Goal: Check status: Check status

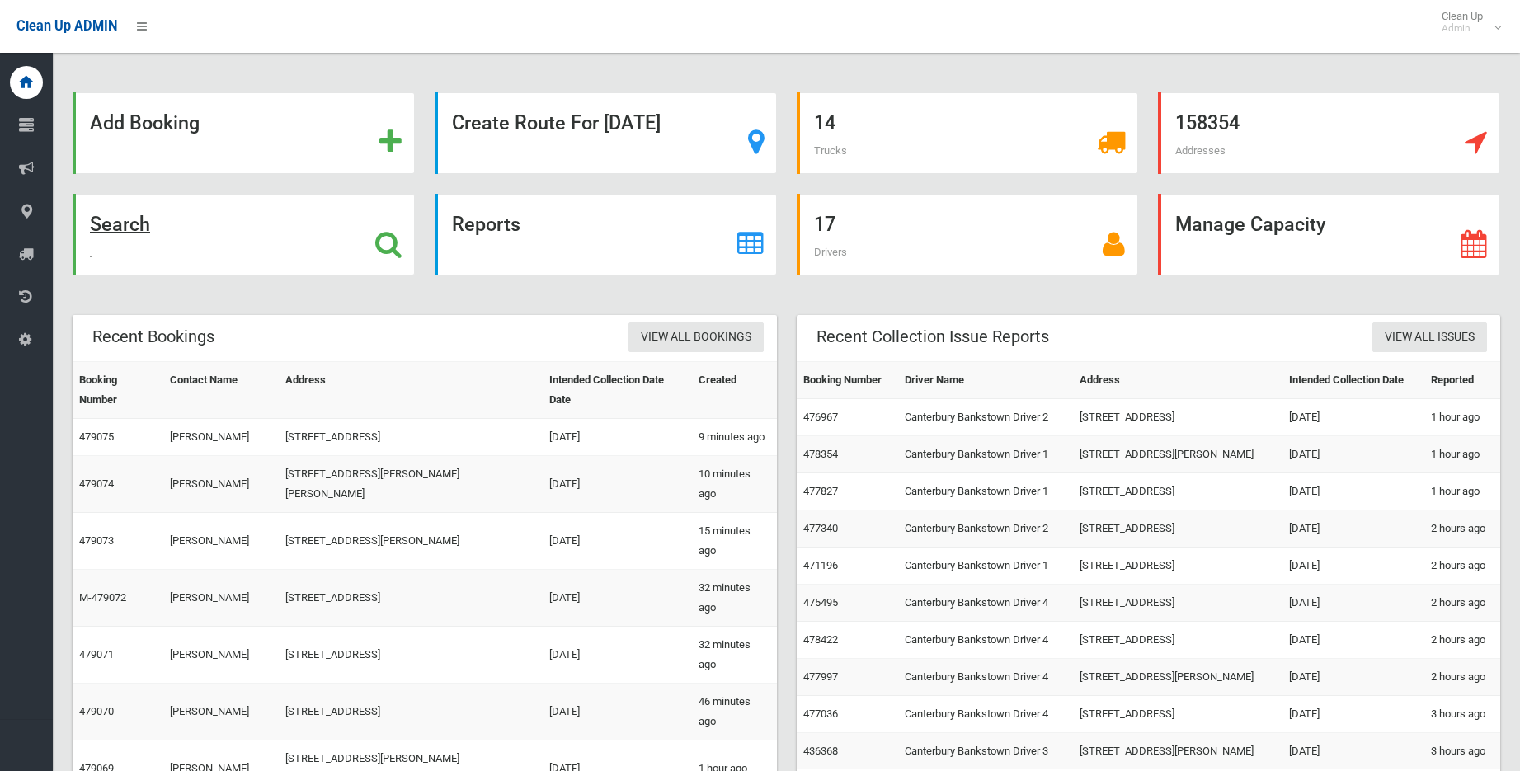
click at [141, 222] on strong "Search" at bounding box center [120, 224] width 60 height 23
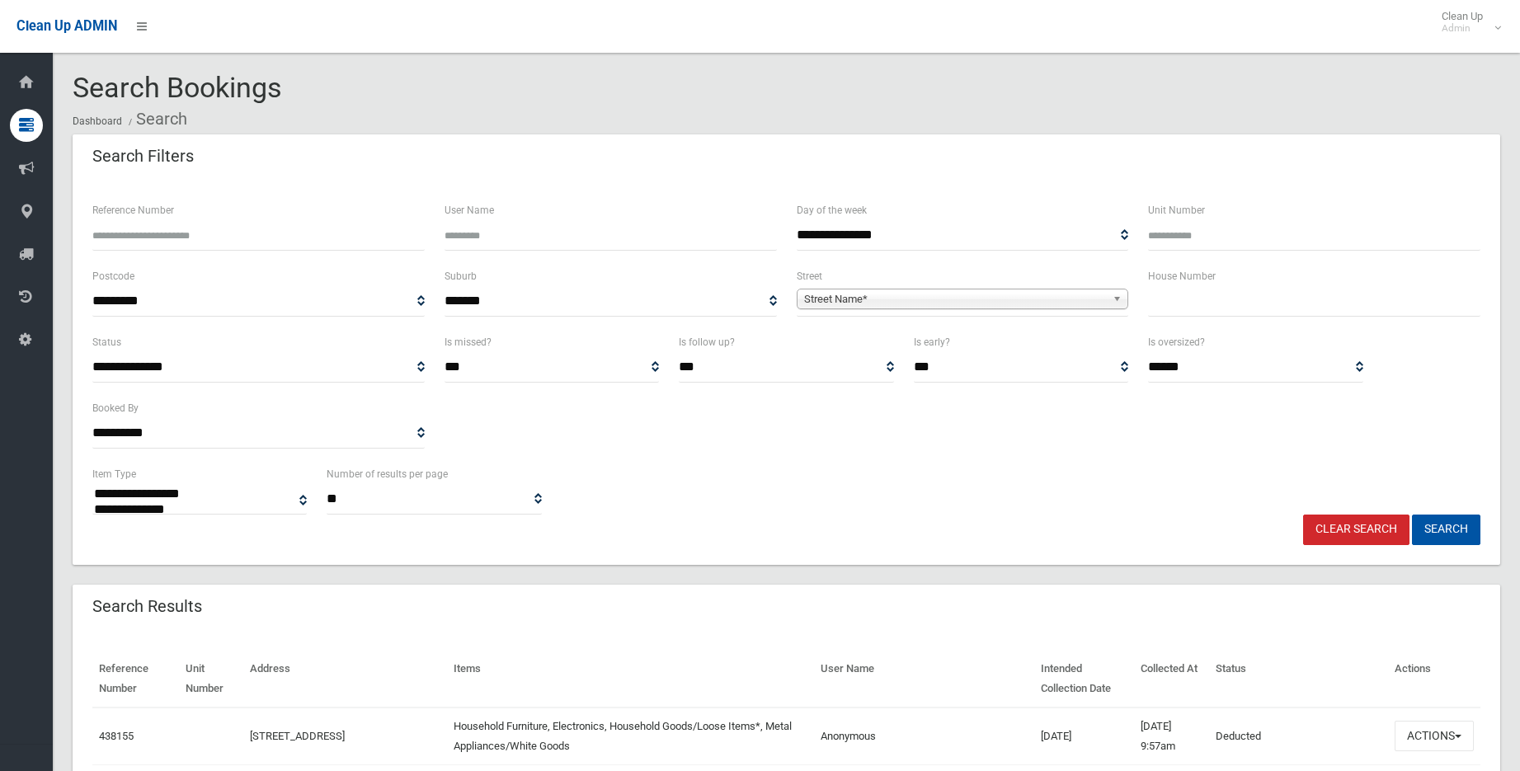
select select
click at [158, 239] on input "Reference Number" at bounding box center [258, 235] width 332 height 31
click at [144, 238] on input "Reference Number" at bounding box center [258, 235] width 332 height 31
type input "******"
click at [1412, 515] on button "Search" at bounding box center [1446, 530] width 68 height 31
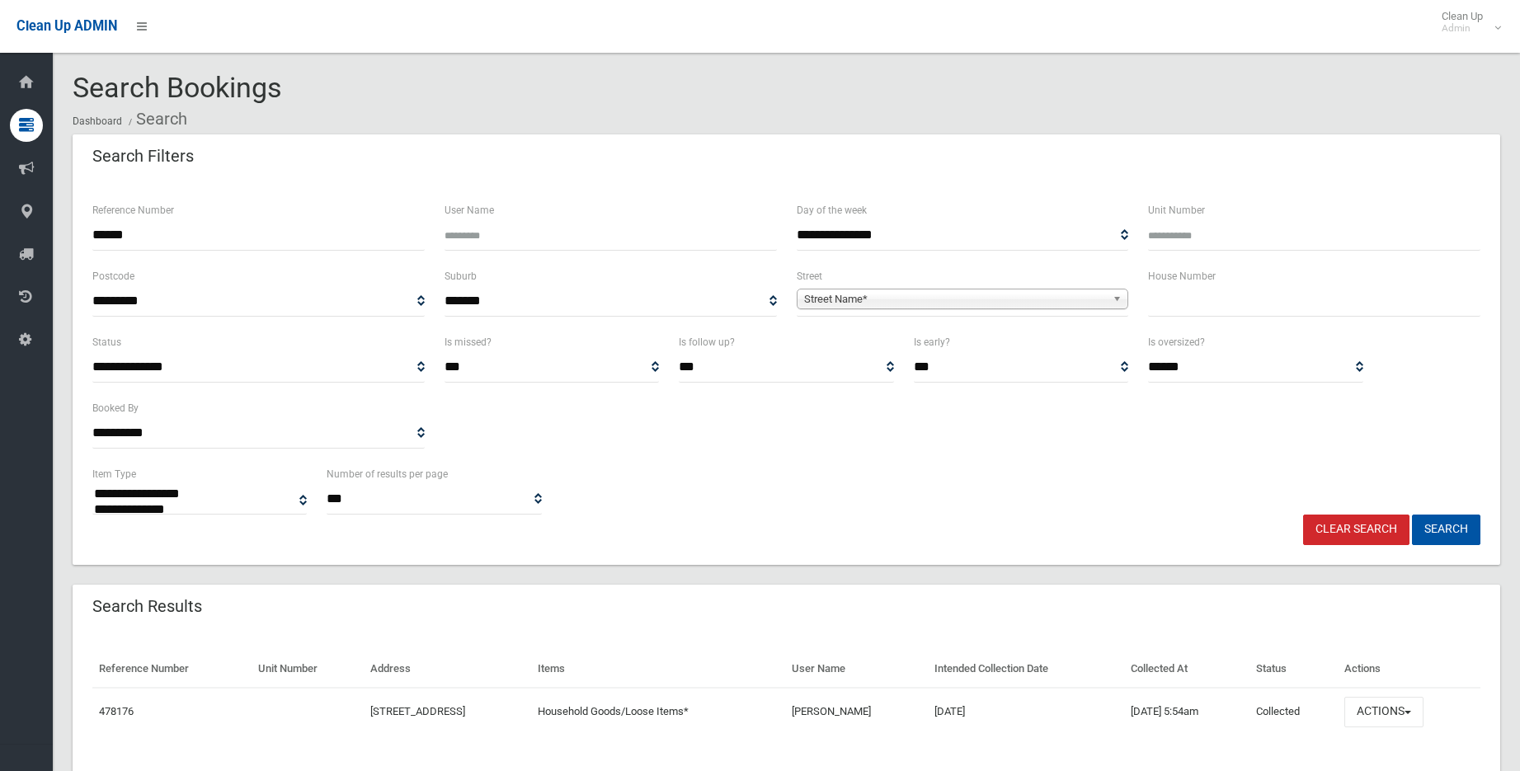
select select
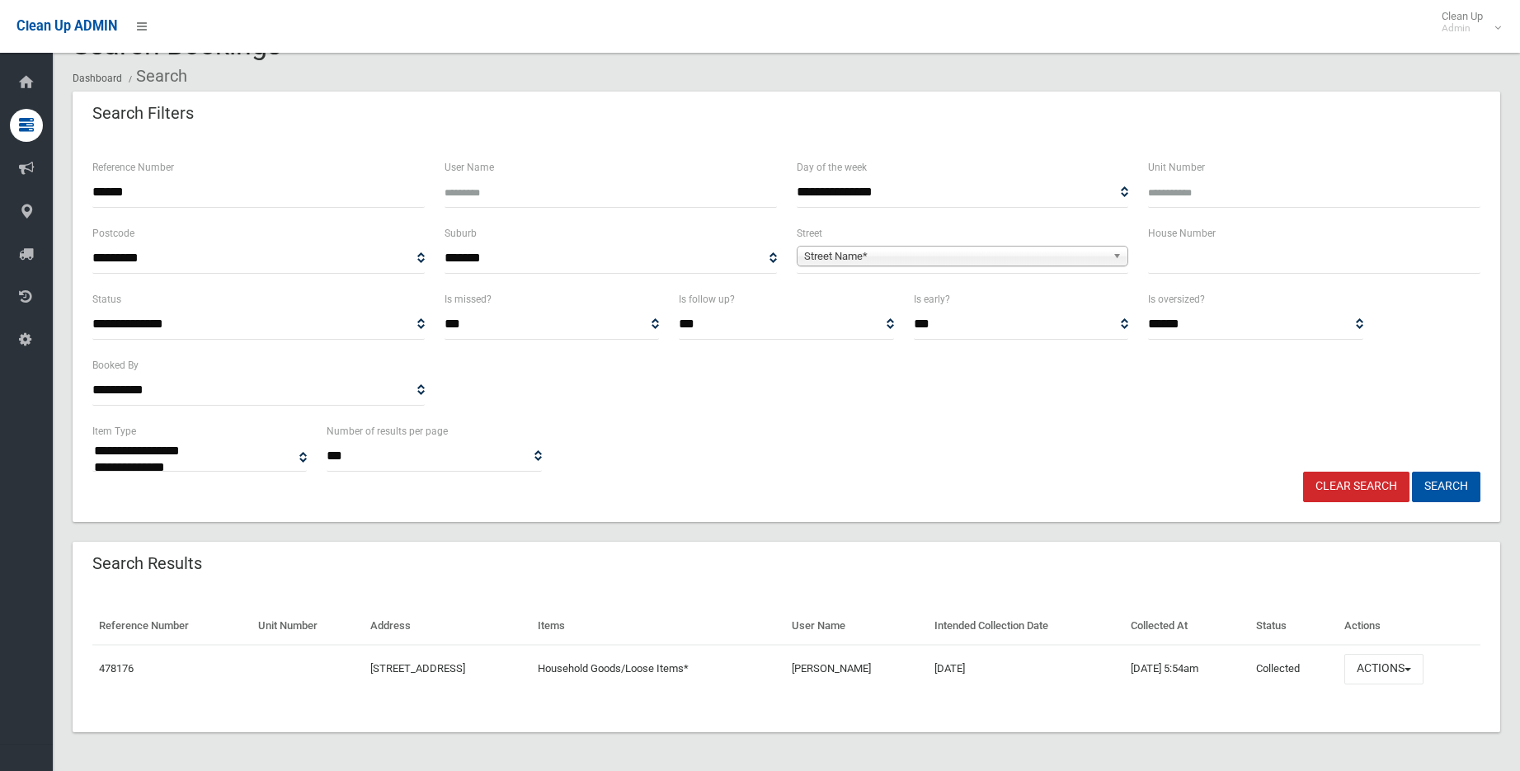
scroll to position [44, 0]
click at [1388, 665] on button "Actions" at bounding box center [1384, 668] width 79 height 31
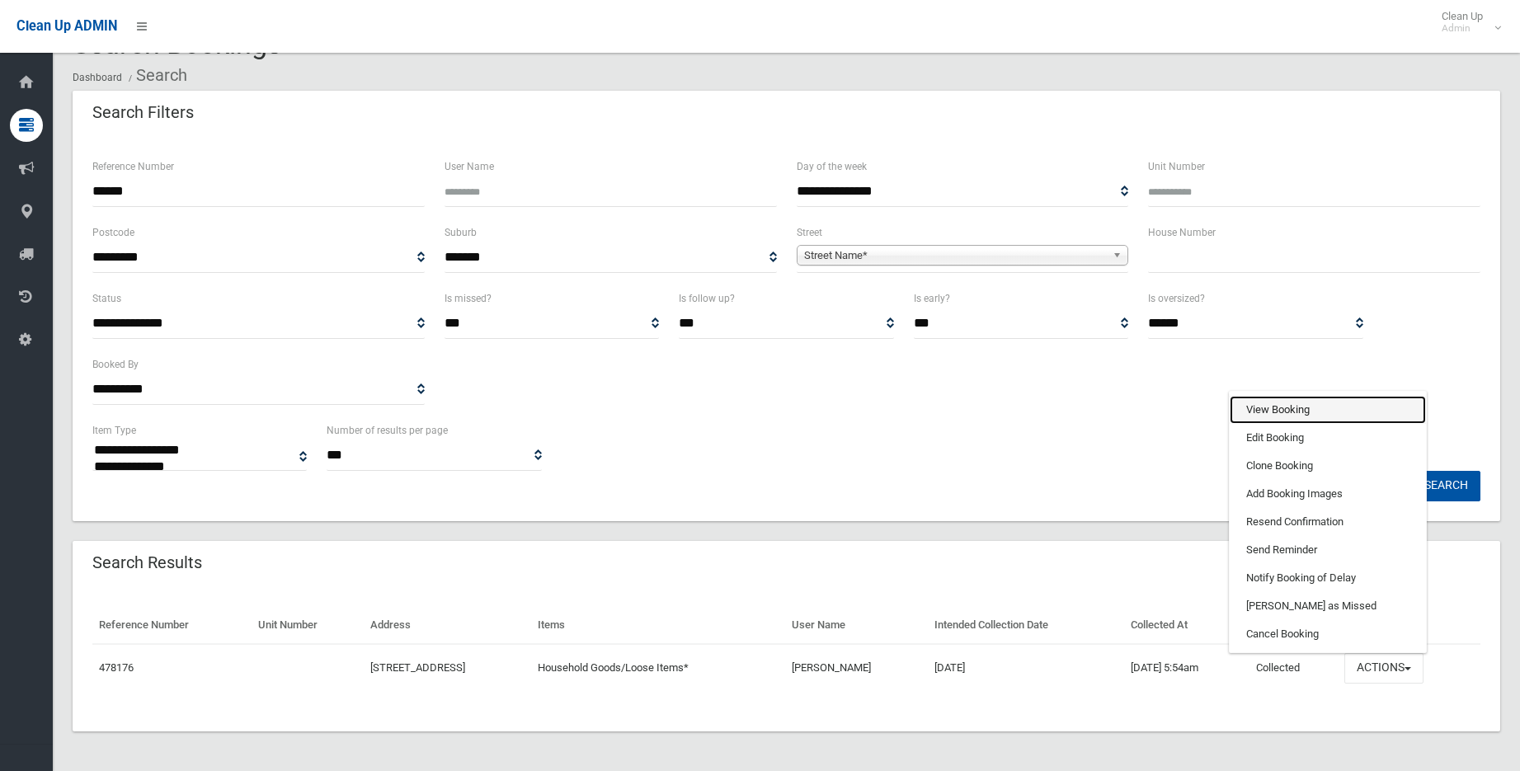
click at [1317, 415] on link "View Booking" at bounding box center [1328, 410] width 196 height 28
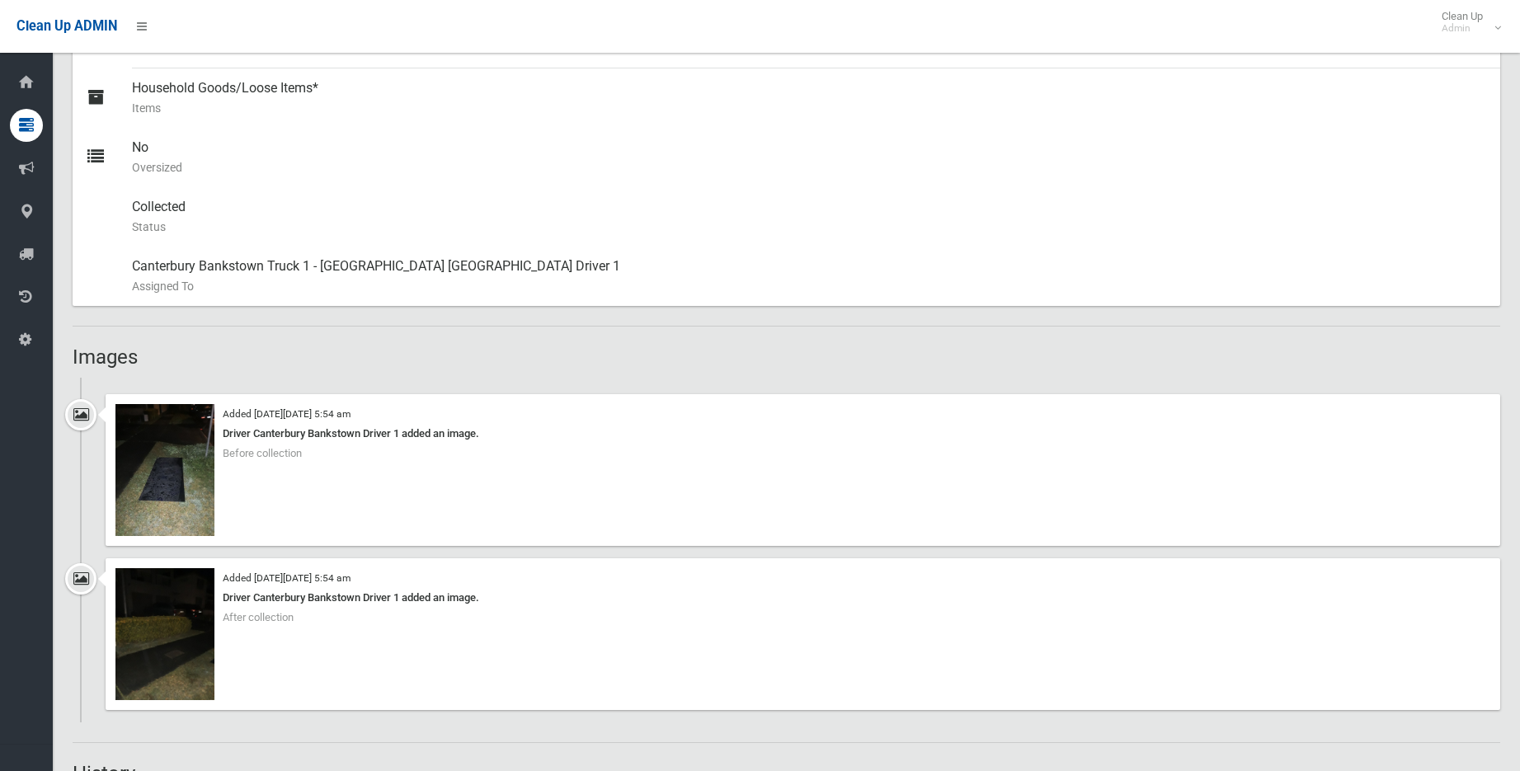
scroll to position [742, 0]
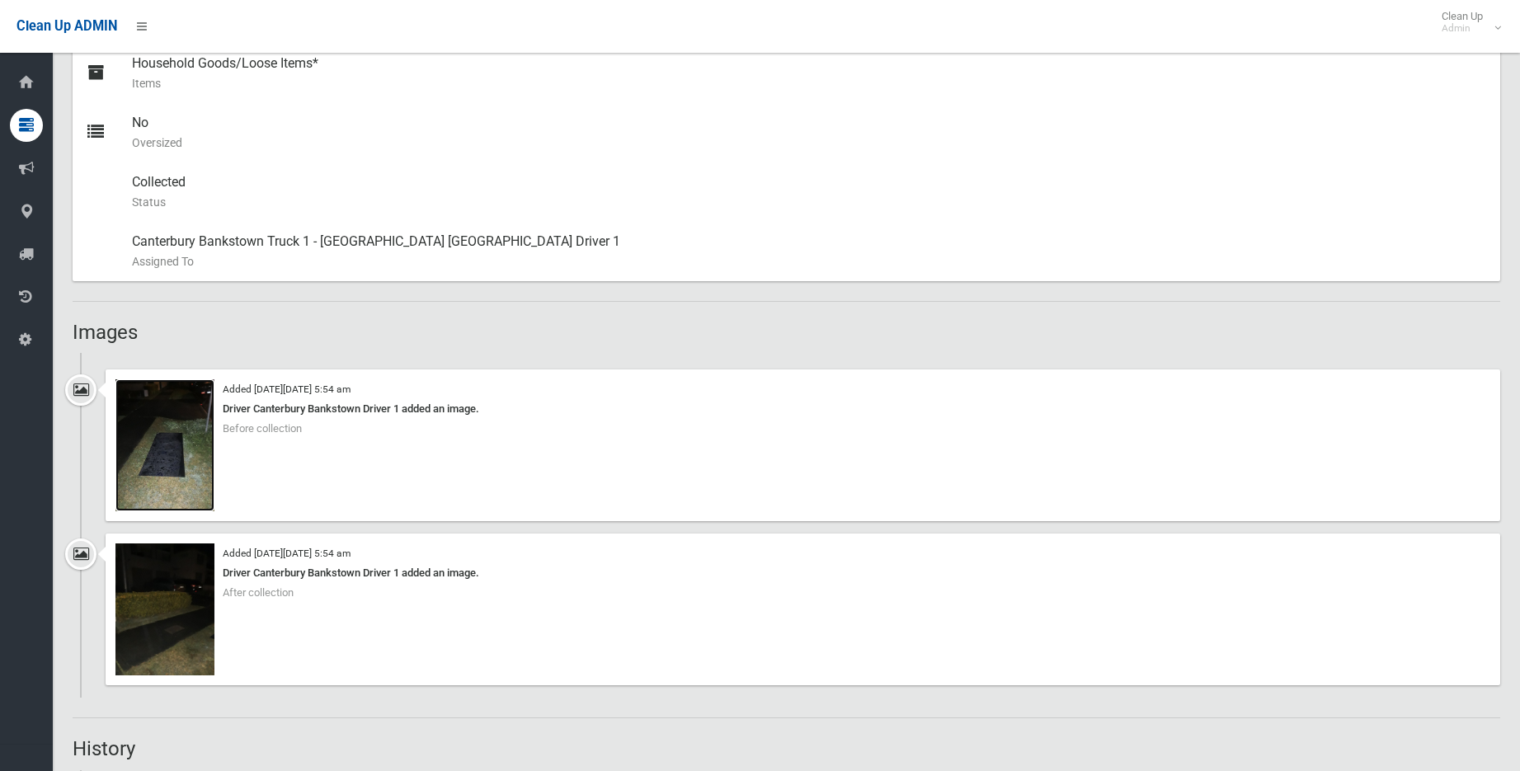
click at [159, 459] on img at bounding box center [164, 445] width 99 height 132
click at [196, 612] on img at bounding box center [164, 610] width 99 height 132
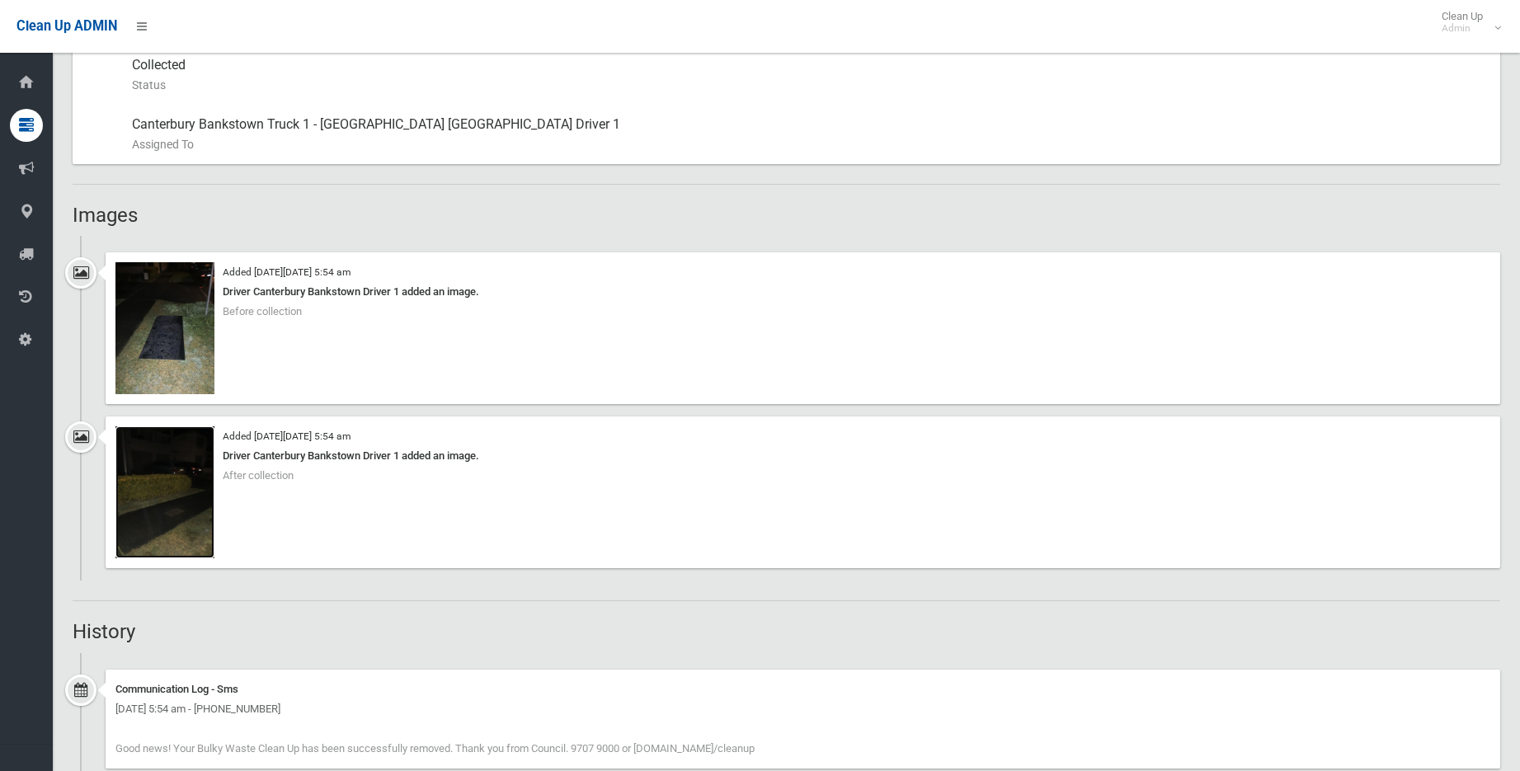
scroll to position [907, 0]
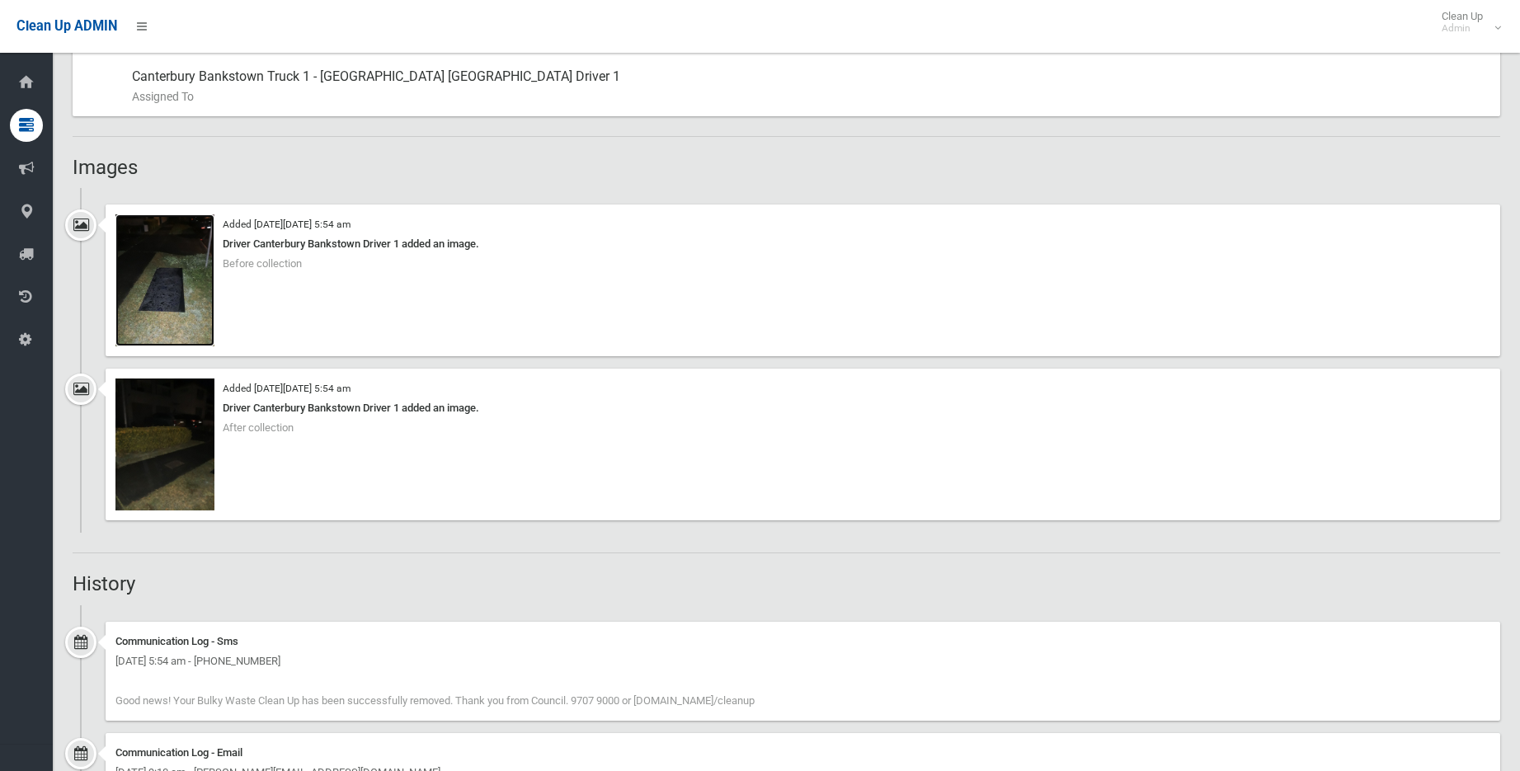
click at [176, 290] on img at bounding box center [164, 280] width 99 height 132
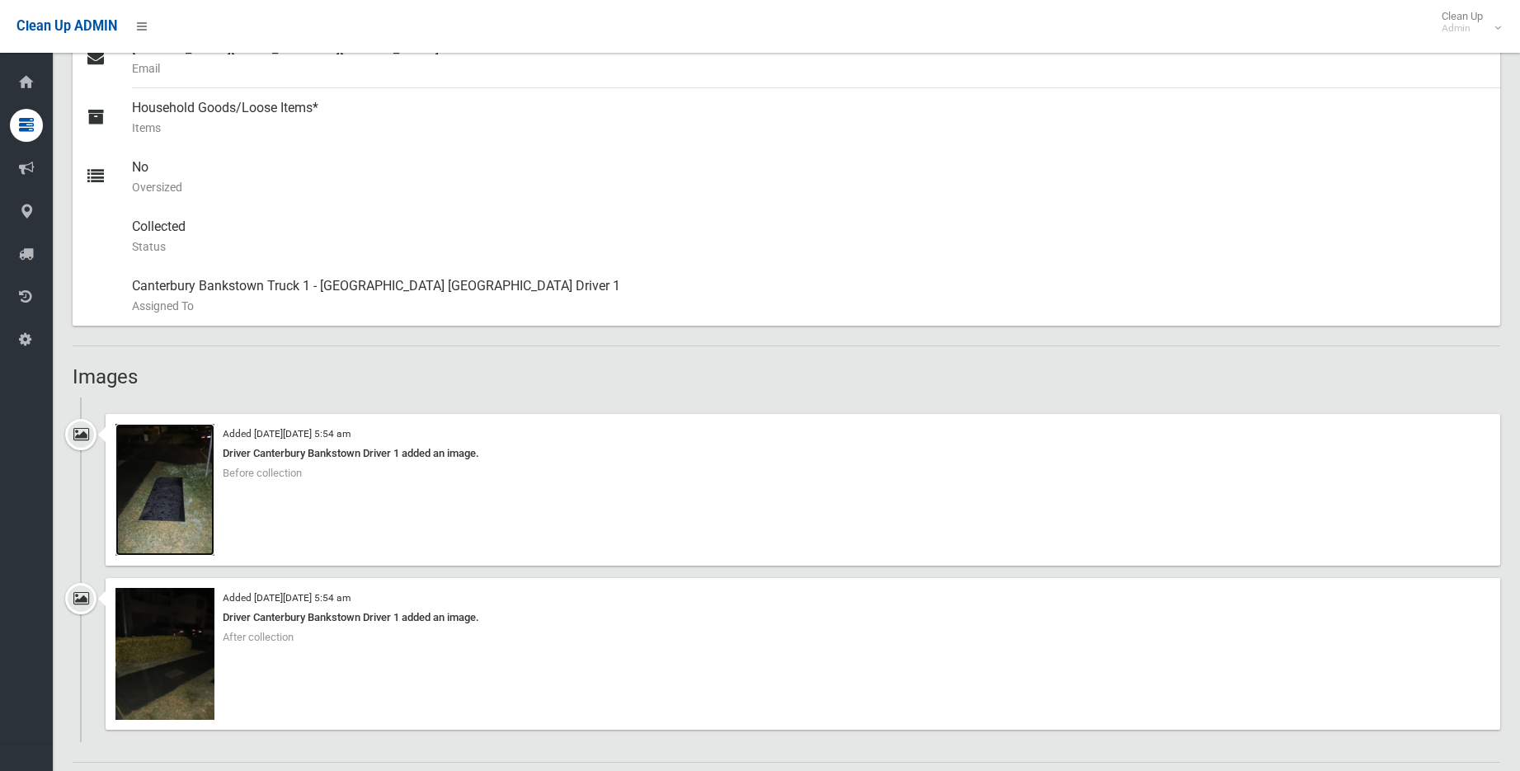
scroll to position [825, 0]
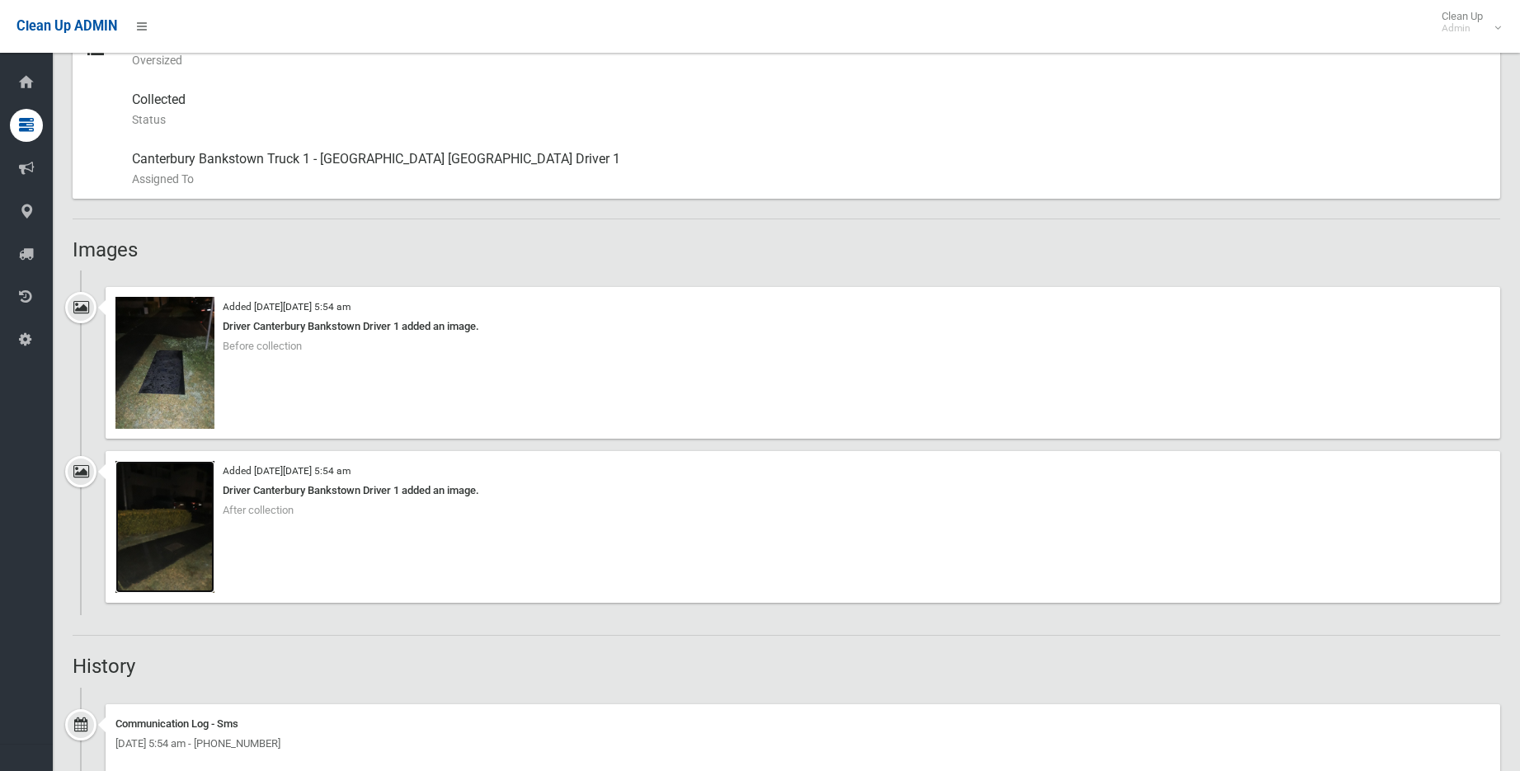
click at [165, 526] on img at bounding box center [164, 527] width 99 height 132
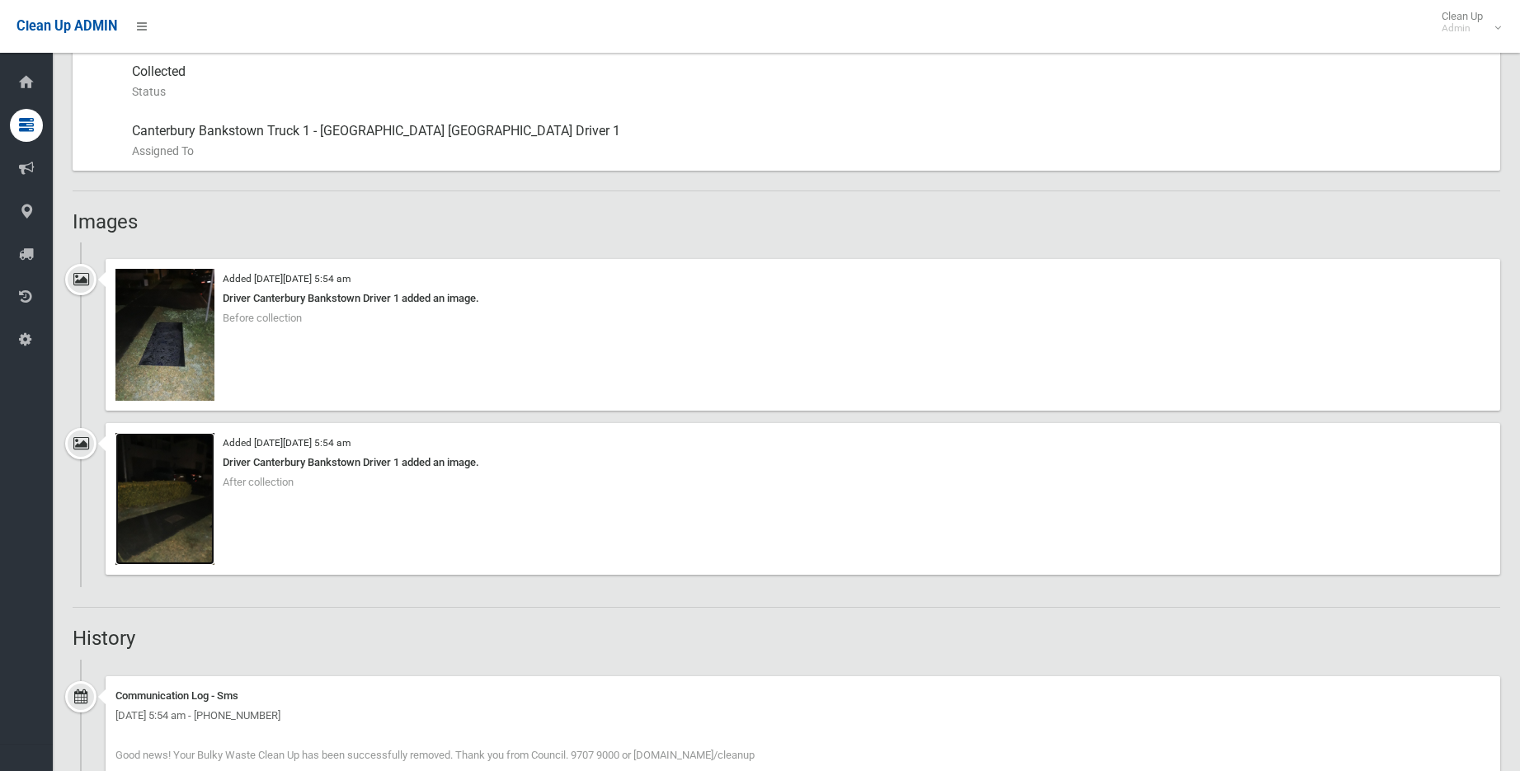
scroll to position [990, 0]
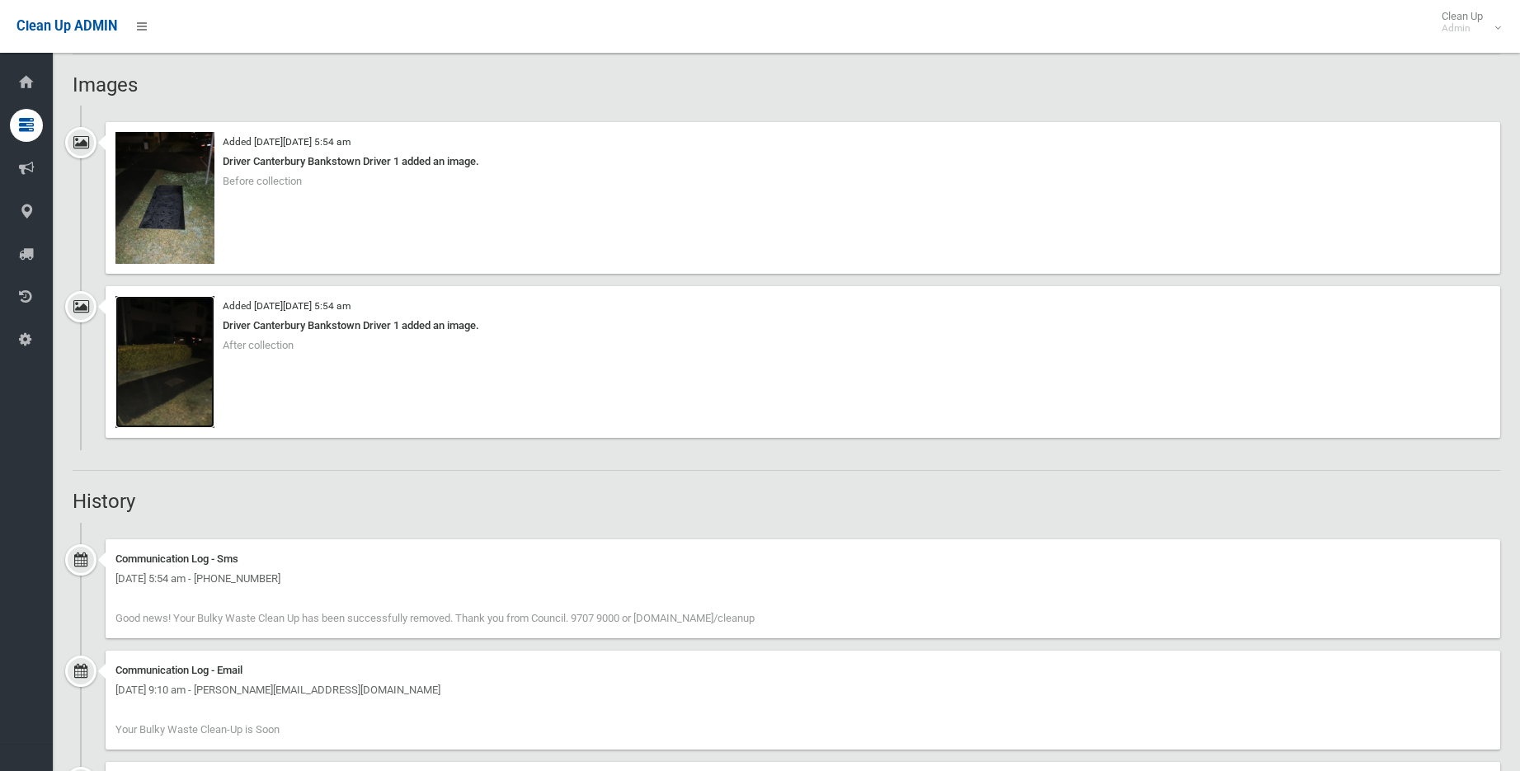
click at [177, 357] on img at bounding box center [164, 362] width 99 height 132
click at [170, 200] on img at bounding box center [164, 198] width 99 height 132
